Goal: Find contact information: Find contact information

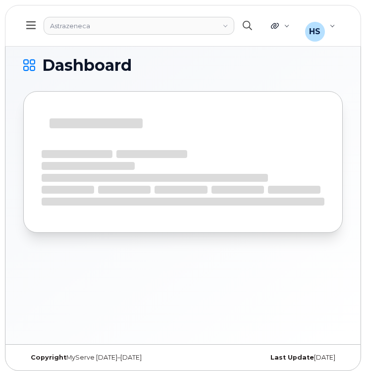
click at [242, 26] on icon "button" at bounding box center [246, 25] width 9 height 9
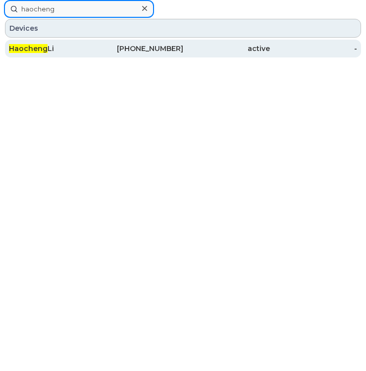
type input "haocheng"
click at [137, 46] on div "437-455-9405" at bounding box center [139, 49] width 87 height 10
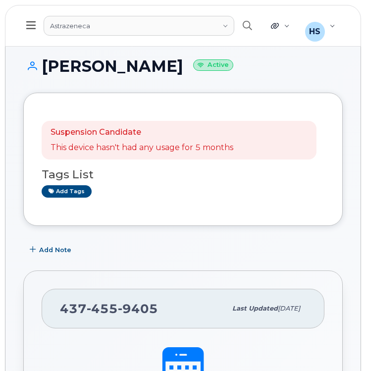
click at [155, 166] on div "Tags List Add tags" at bounding box center [183, 178] width 283 height 38
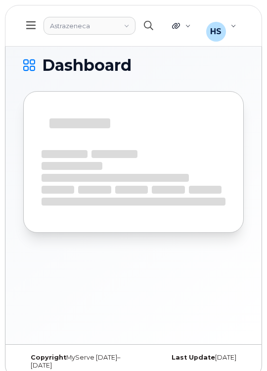
click at [144, 18] on button "button" at bounding box center [149, 25] width 32 height 29
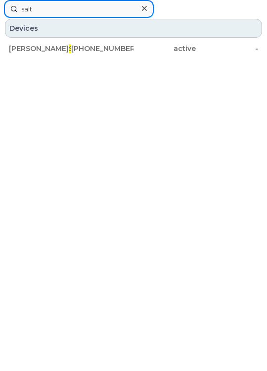
type input "salt"
click at [130, 57] on div "Natalie Salt 416-888-1483 active -" at bounding box center [133, 49] width 259 height 20
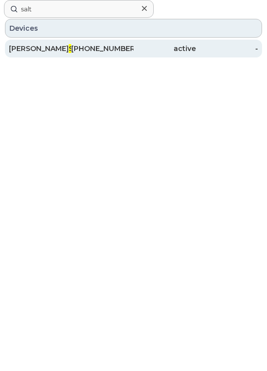
click at [126, 49] on div "416-888-1483" at bounding box center [102, 49] width 62 height 10
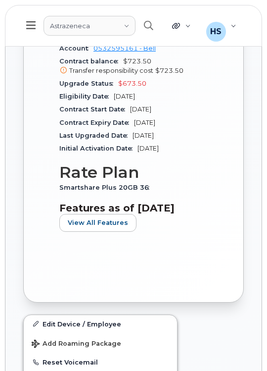
scroll to position [652, 0]
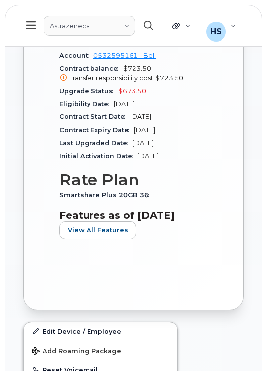
click at [146, 19] on button "button" at bounding box center [149, 25] width 32 height 29
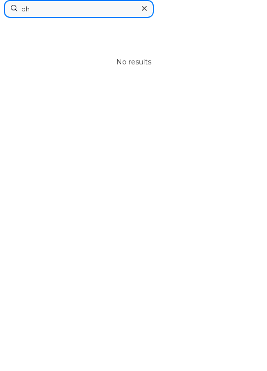
type input "d"
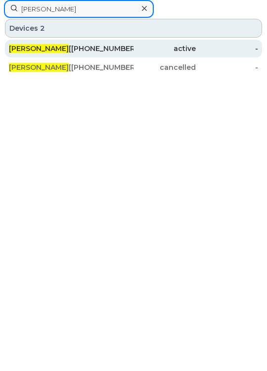
type input "[PERSON_NAME]"
click at [126, 46] on div "[PHONE_NUMBER]" at bounding box center [102, 49] width 62 height 10
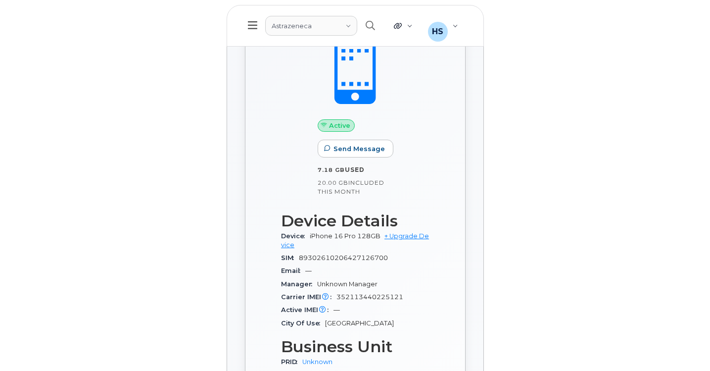
scroll to position [317, 0]
